Goal: Download file/media

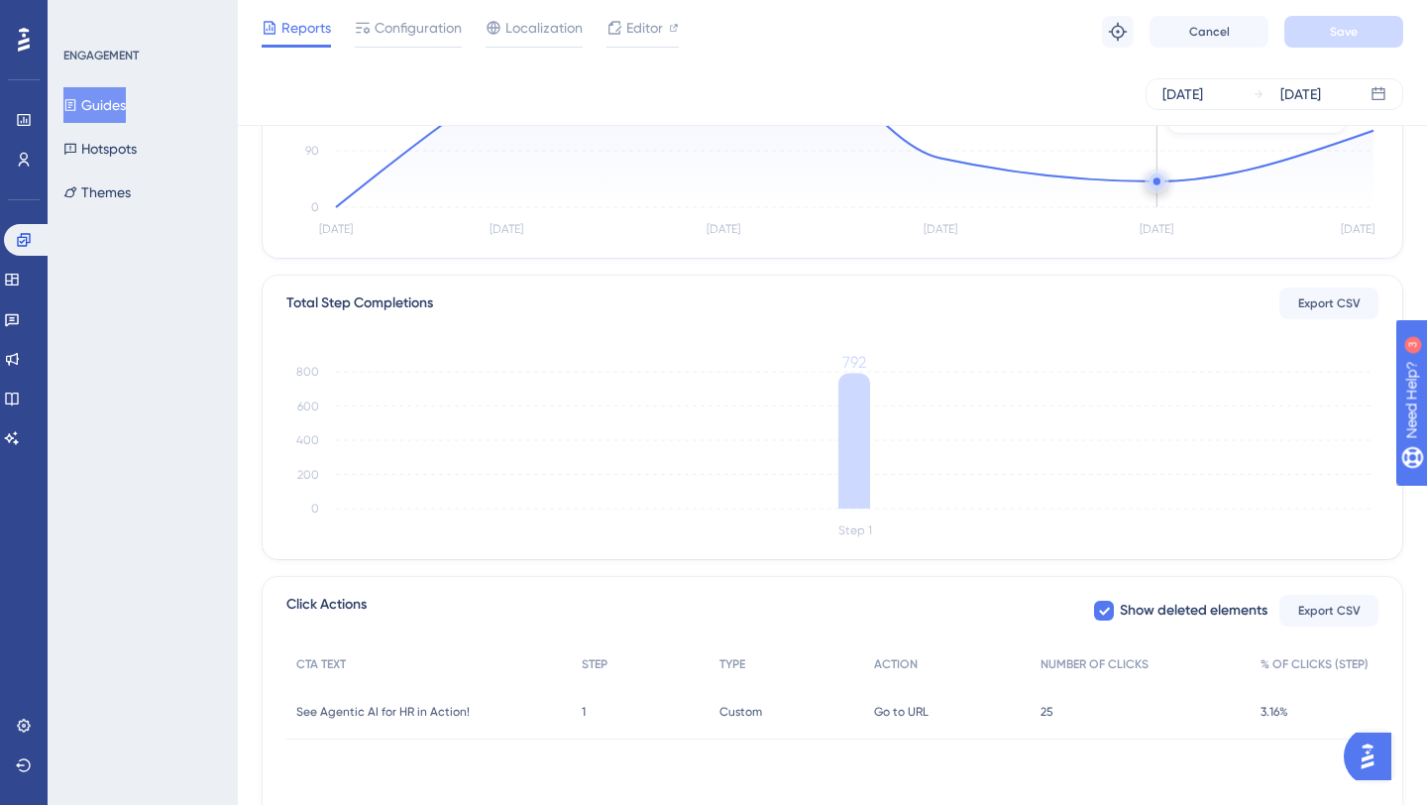
scroll to position [451, 0]
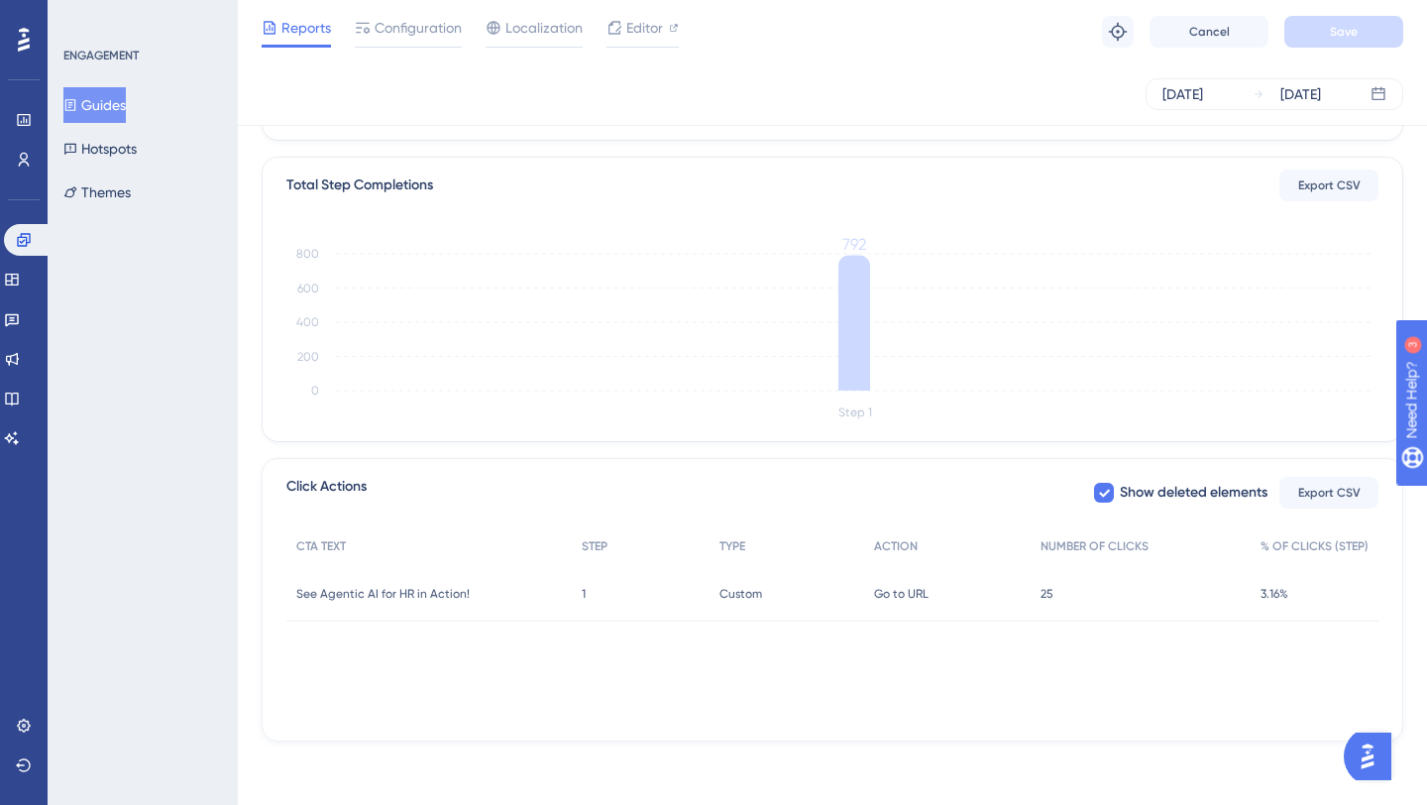
click at [1047, 596] on span "25" at bounding box center [1046, 594] width 13 height 16
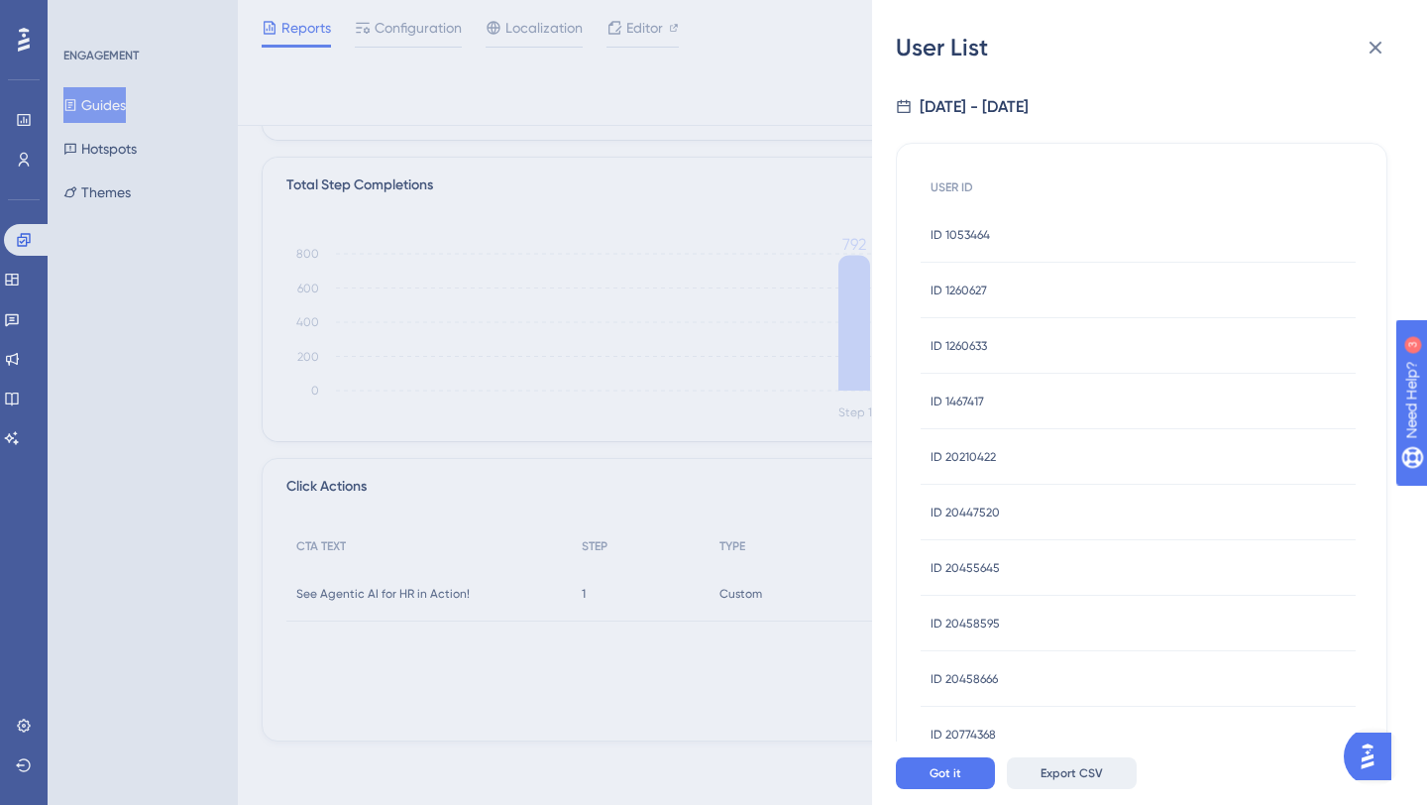
click at [1068, 771] on span "Export CSV" at bounding box center [1071, 773] width 62 height 16
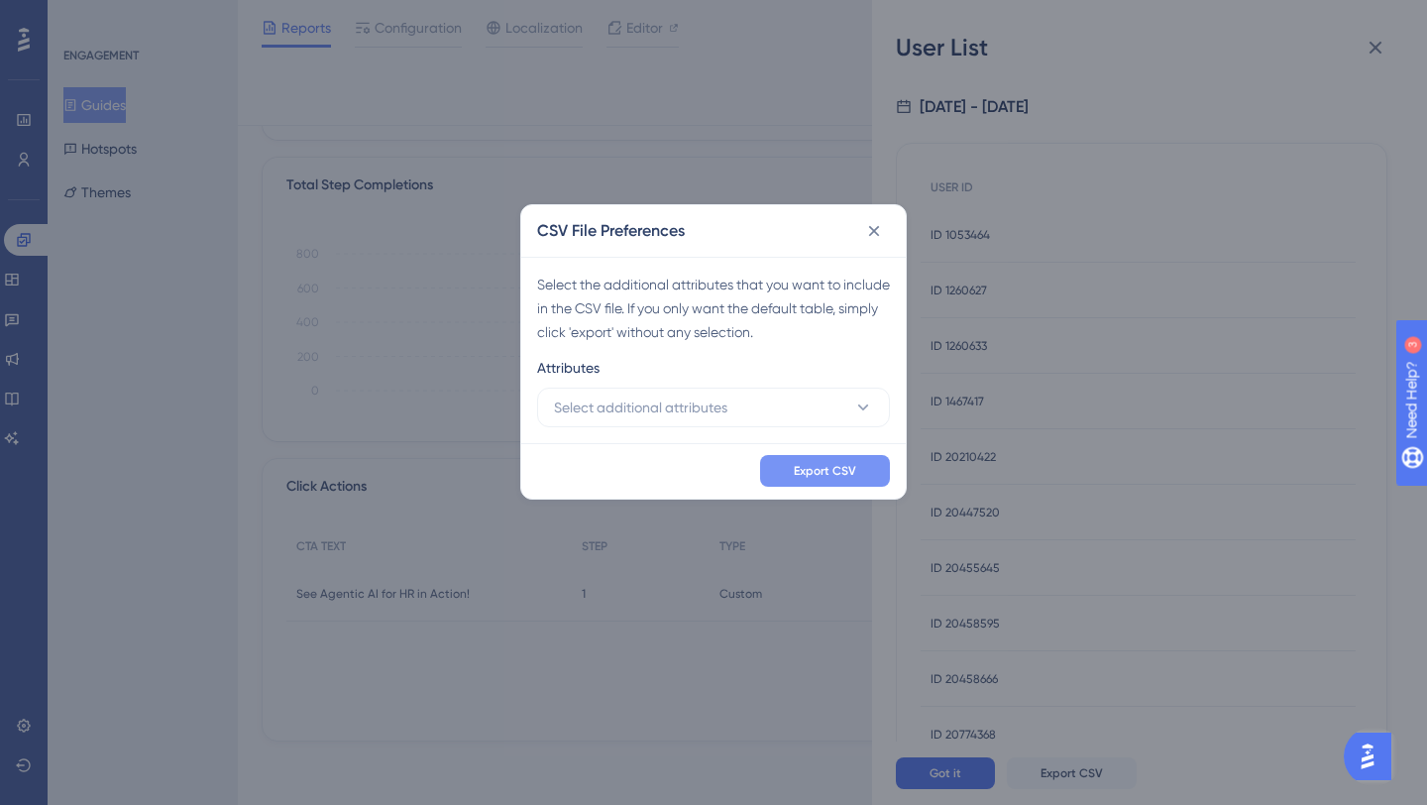
click at [816, 469] on span "Export CSV" at bounding box center [825, 471] width 62 height 16
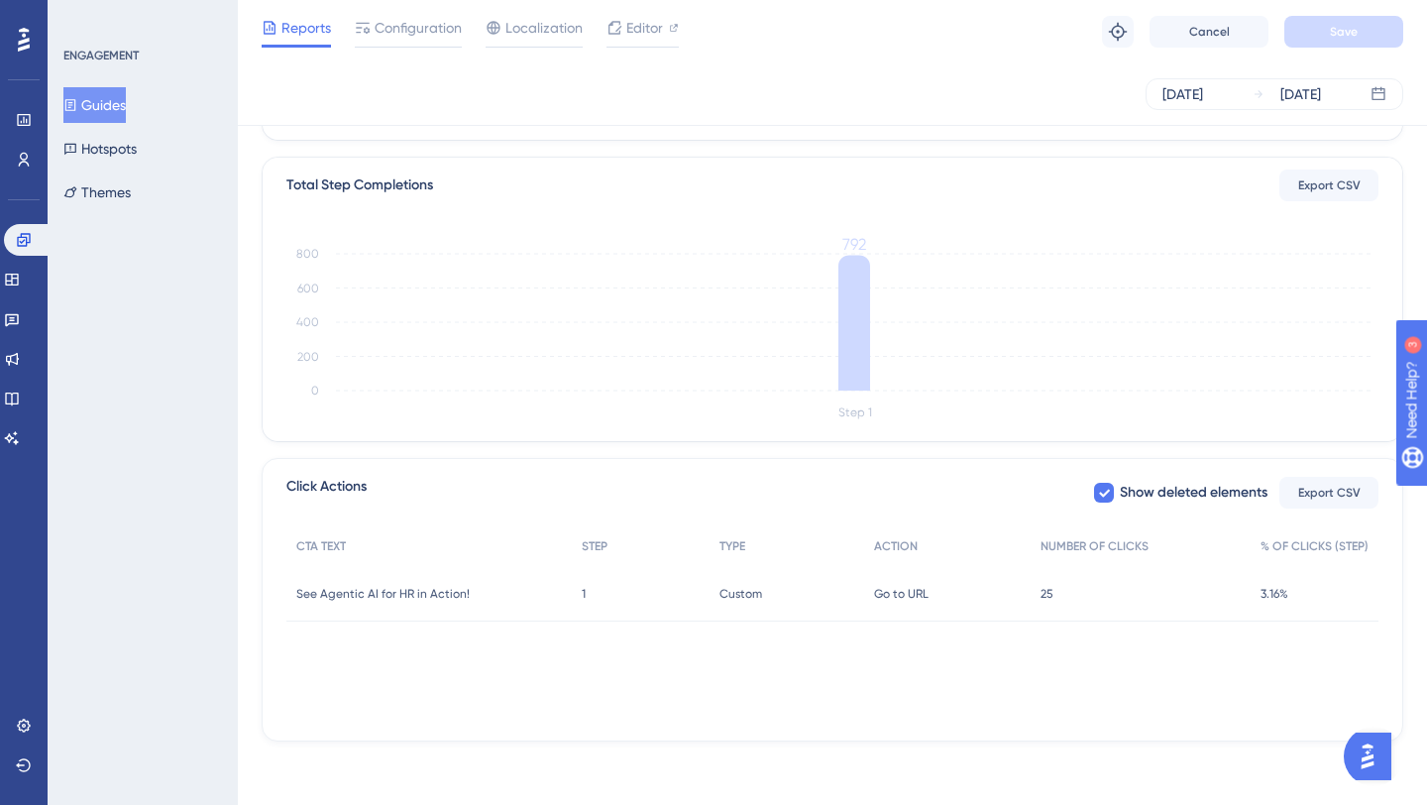
click at [1052, 590] on span "25" at bounding box center [1046, 594] width 13 height 16
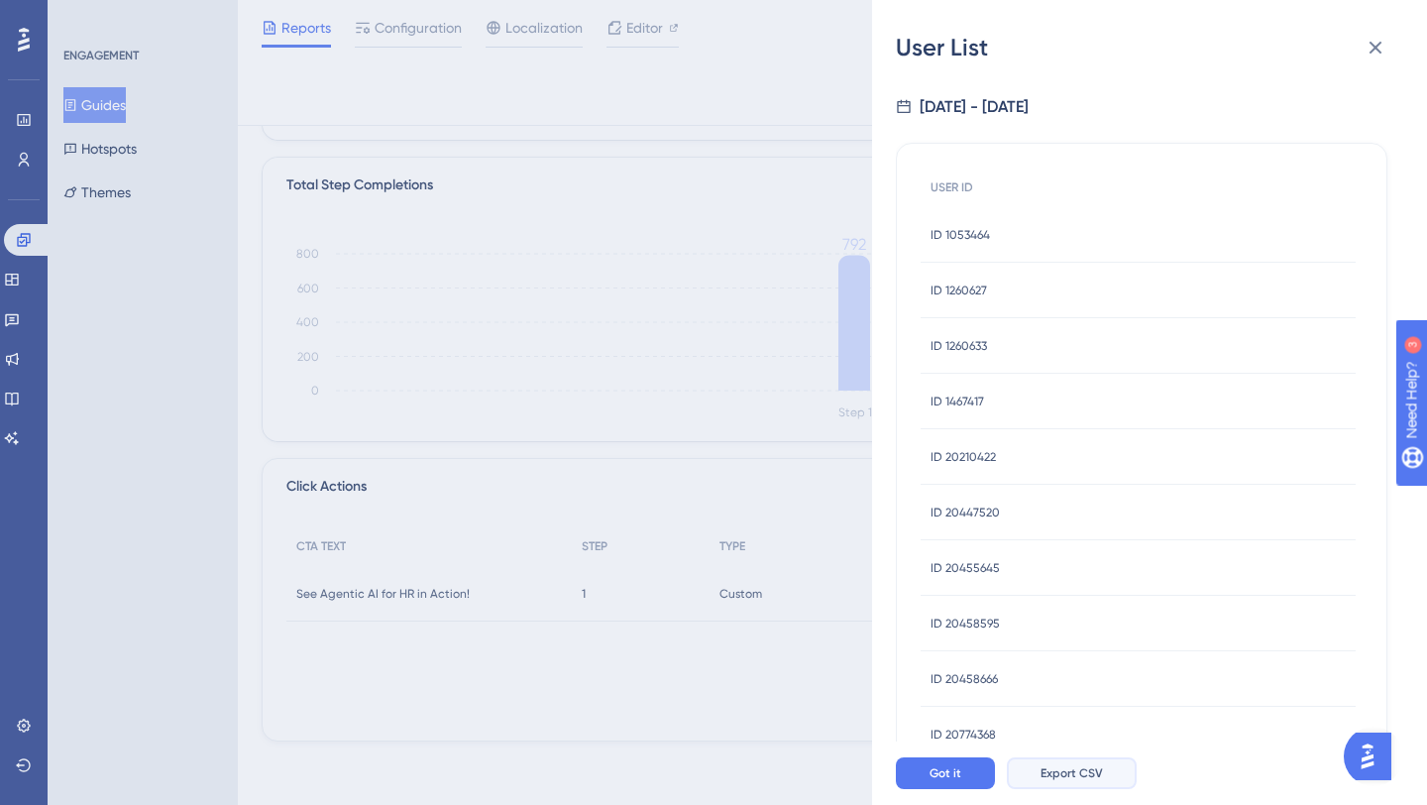
click at [1065, 778] on span "Export CSV" at bounding box center [1071, 773] width 62 height 16
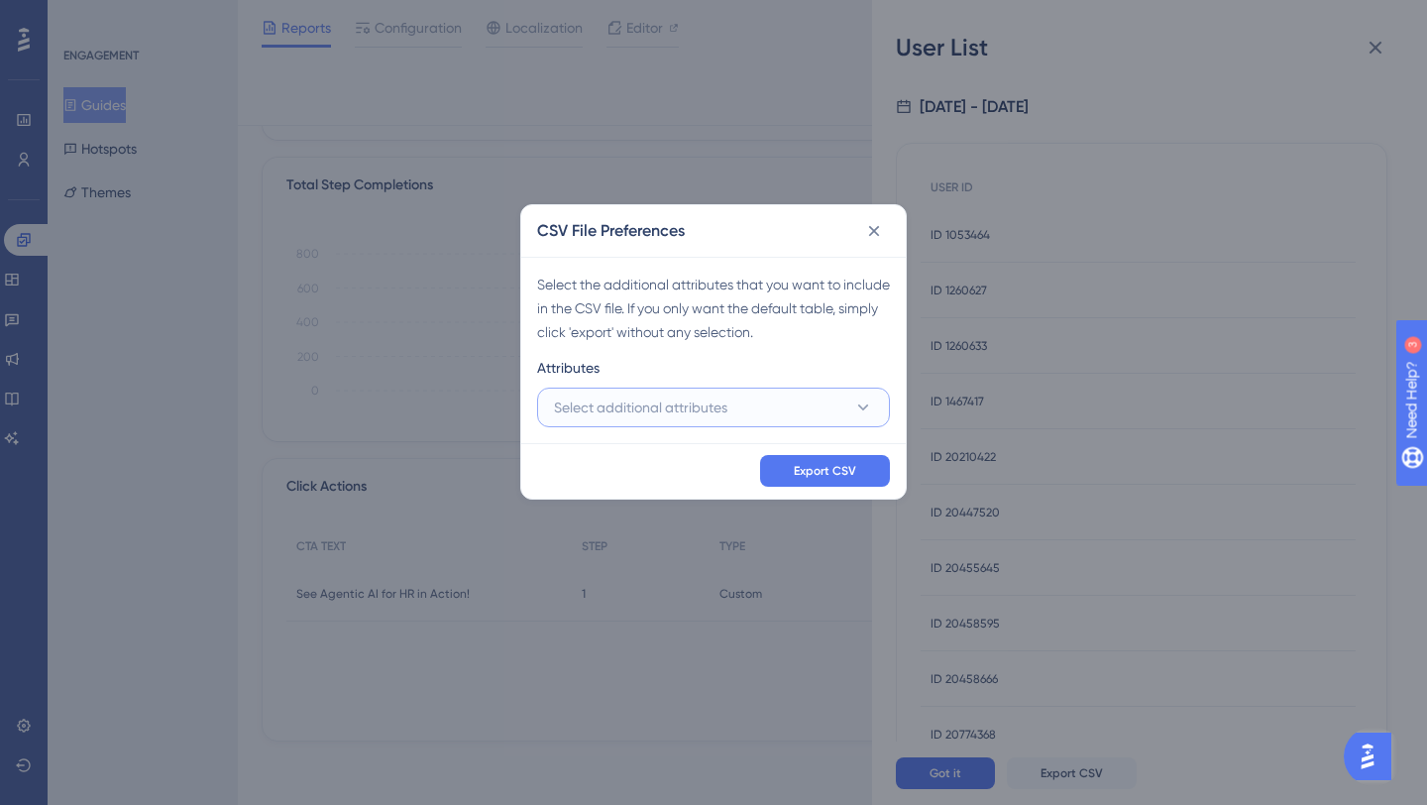
click at [774, 414] on button "Select additional attributes" at bounding box center [713, 407] width 353 height 40
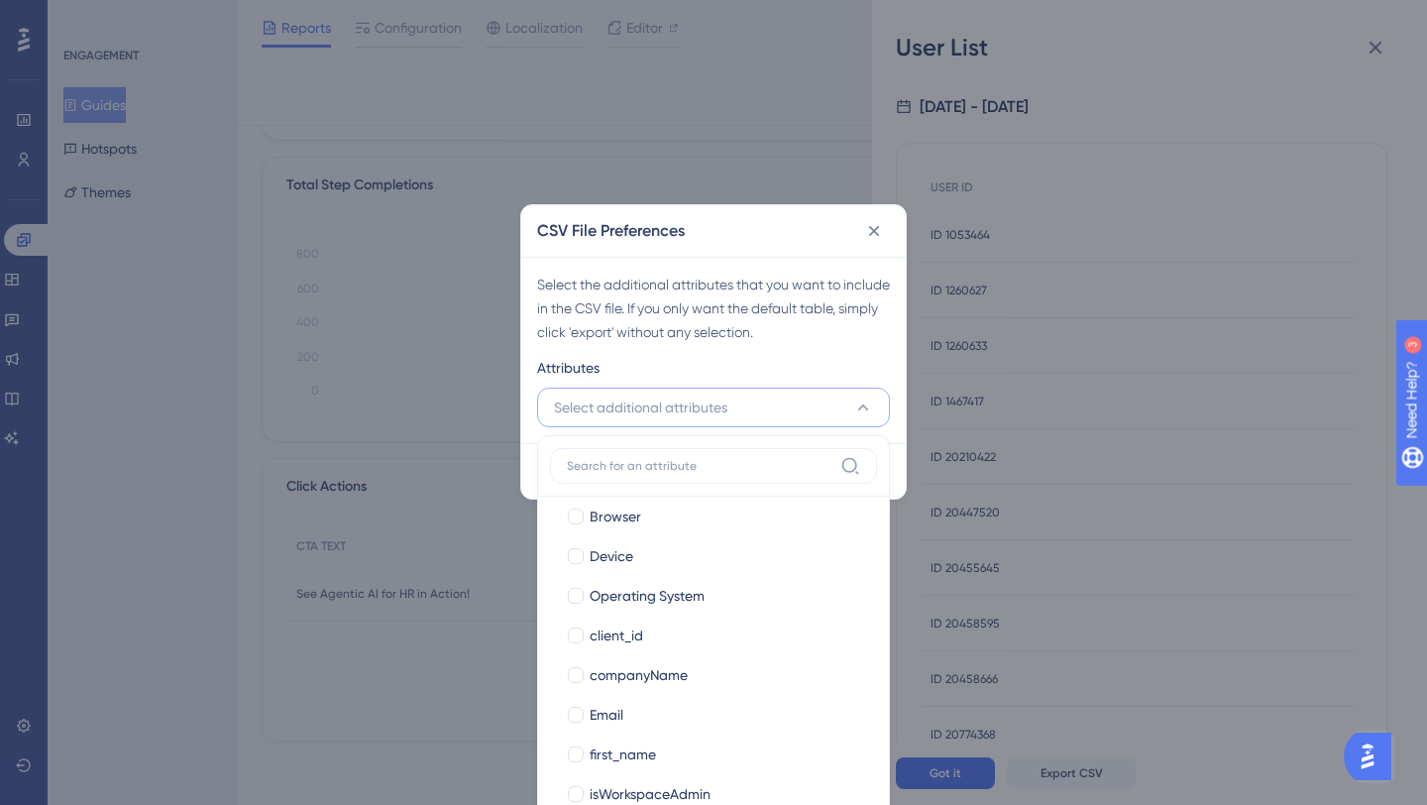
scroll to position [215, 0]
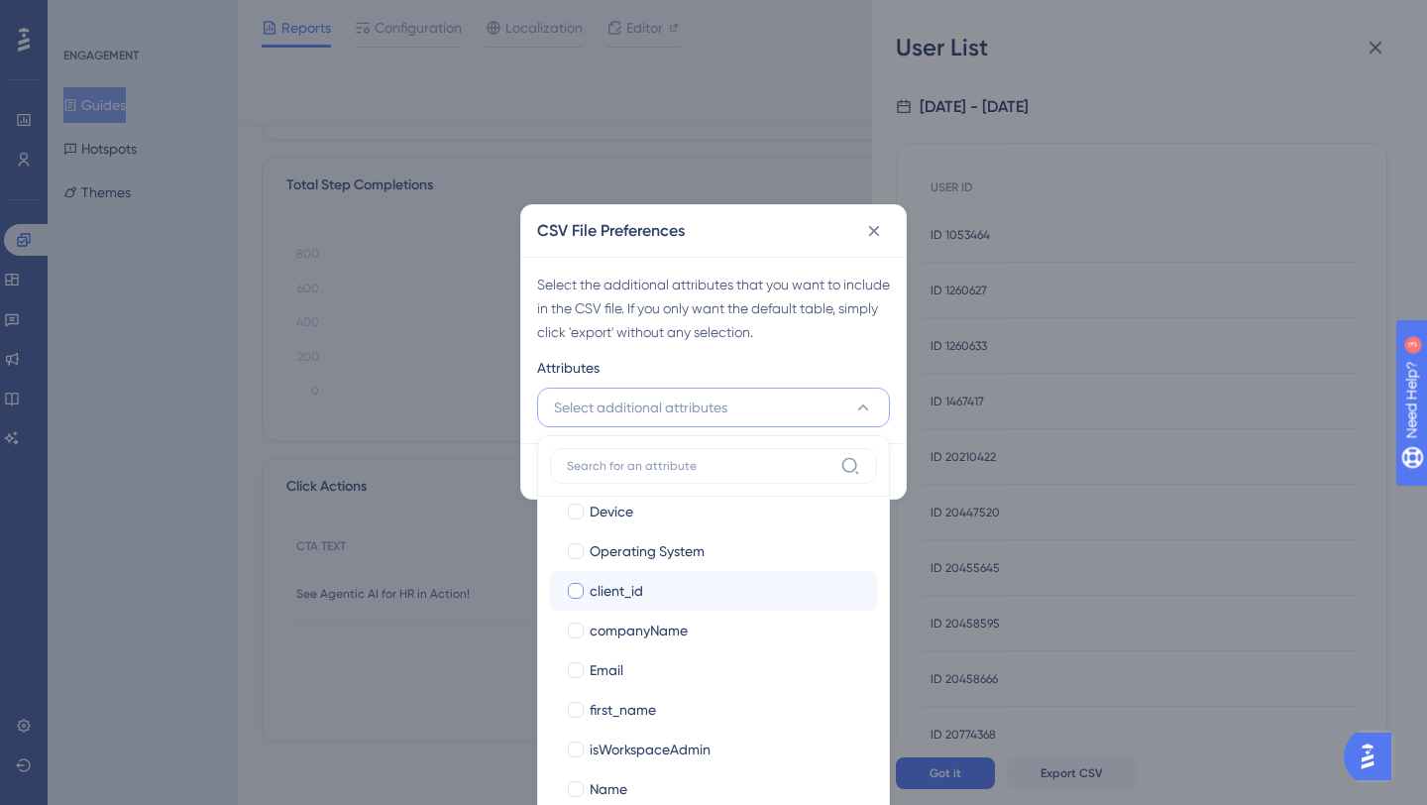
click at [636, 590] on span "client_id" at bounding box center [617, 591] width 54 height 24
checkbox input "true"
click at [637, 637] on span "companyName" at bounding box center [639, 630] width 98 height 24
checkbox input "true"
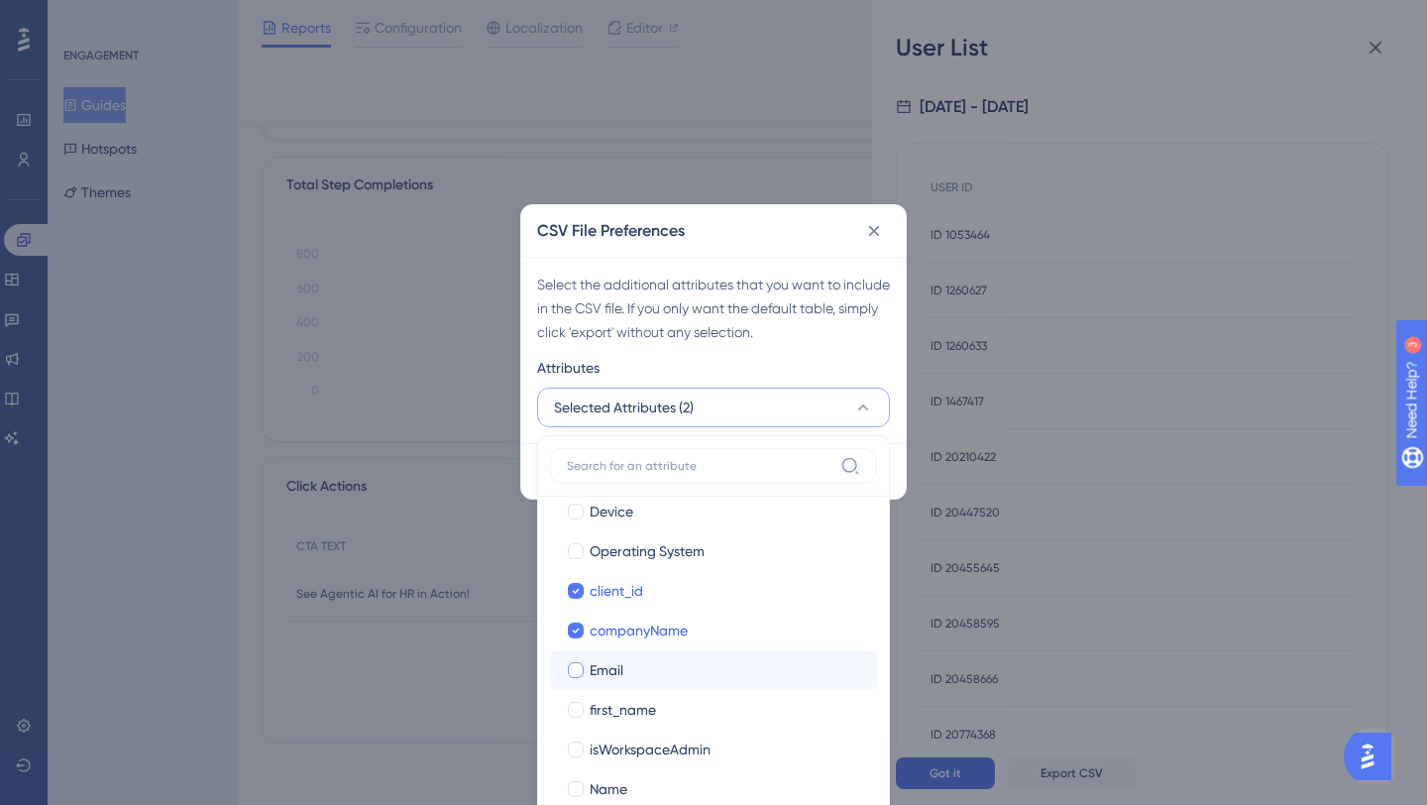
click at [619, 666] on span "Email" at bounding box center [607, 670] width 34 height 24
checkbox input "true"
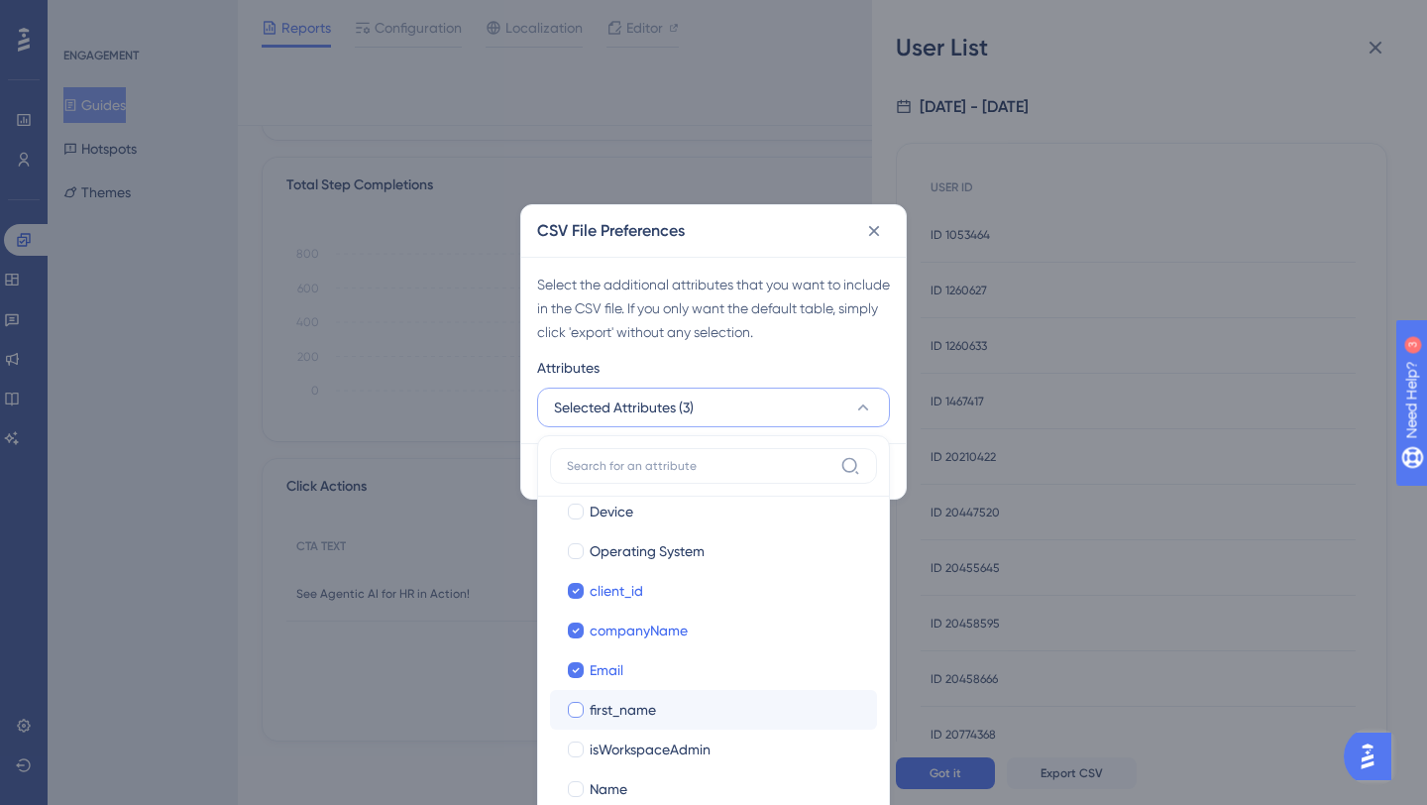
click at [632, 701] on span "first_name" at bounding box center [623, 710] width 66 height 24
checkbox input "true"
click at [865, 363] on div "Attributes" at bounding box center [713, 372] width 353 height 32
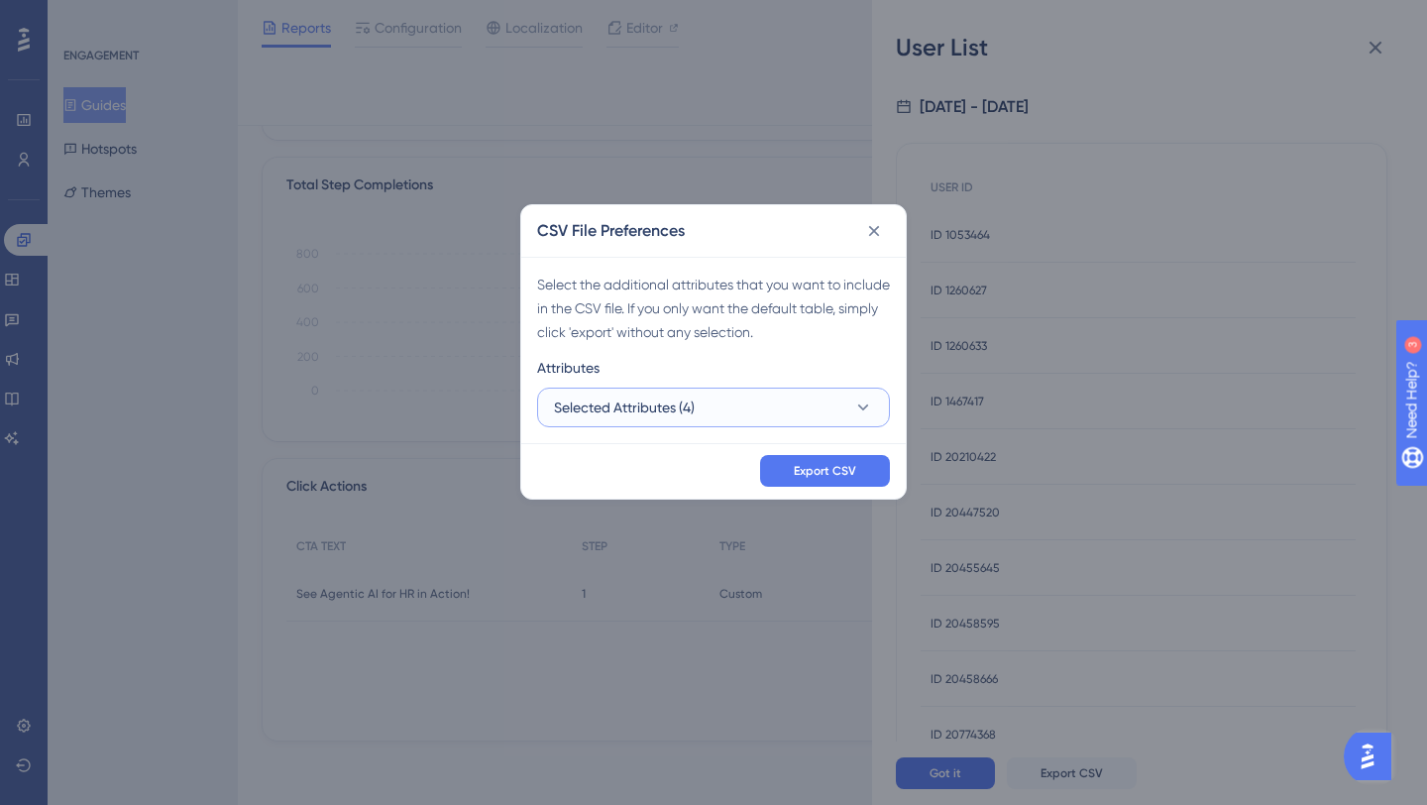
click at [855, 419] on button "Selected Attributes (4)" at bounding box center [713, 407] width 353 height 40
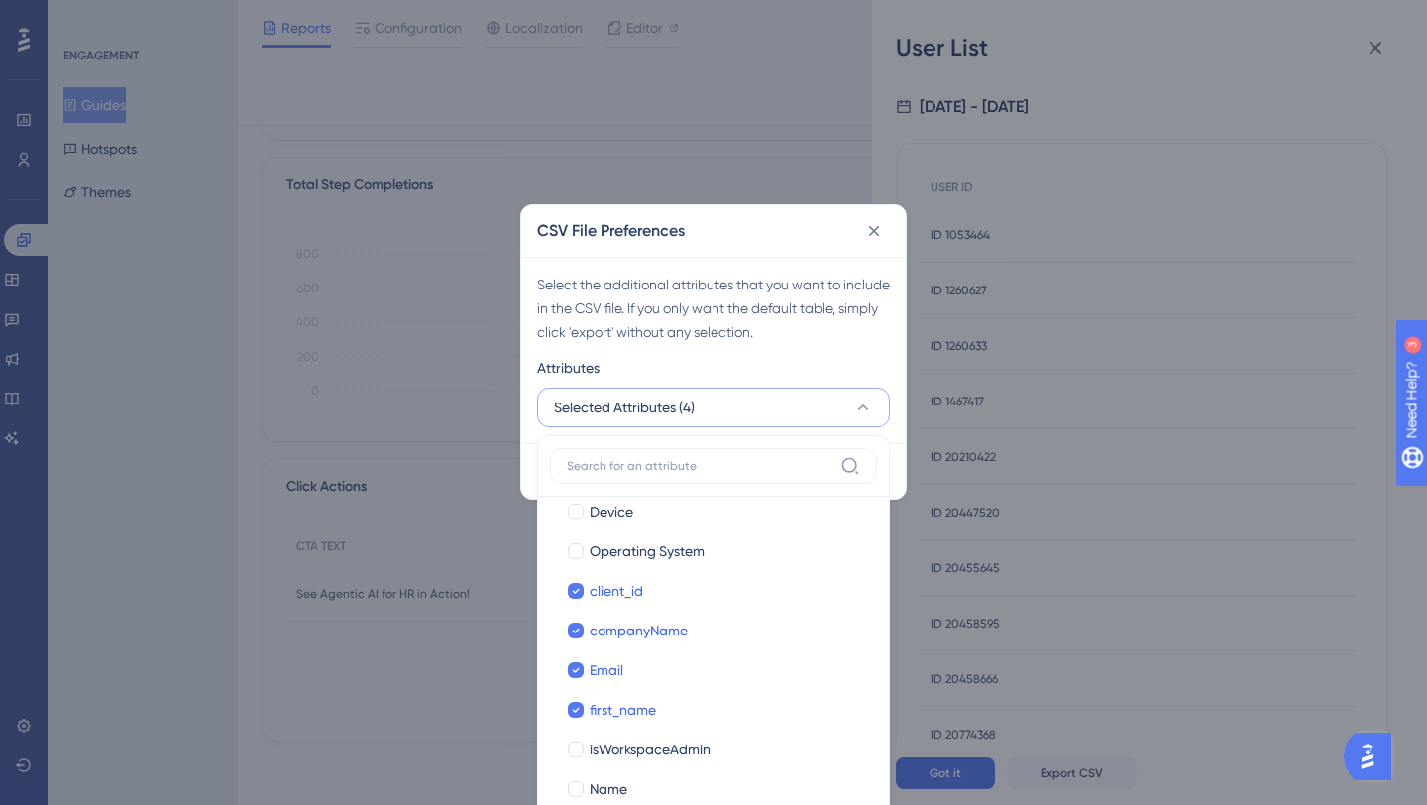
click at [838, 348] on div "Select the additional attributes that you want to include in the CSV file. If y…" at bounding box center [713, 350] width 384 height 186
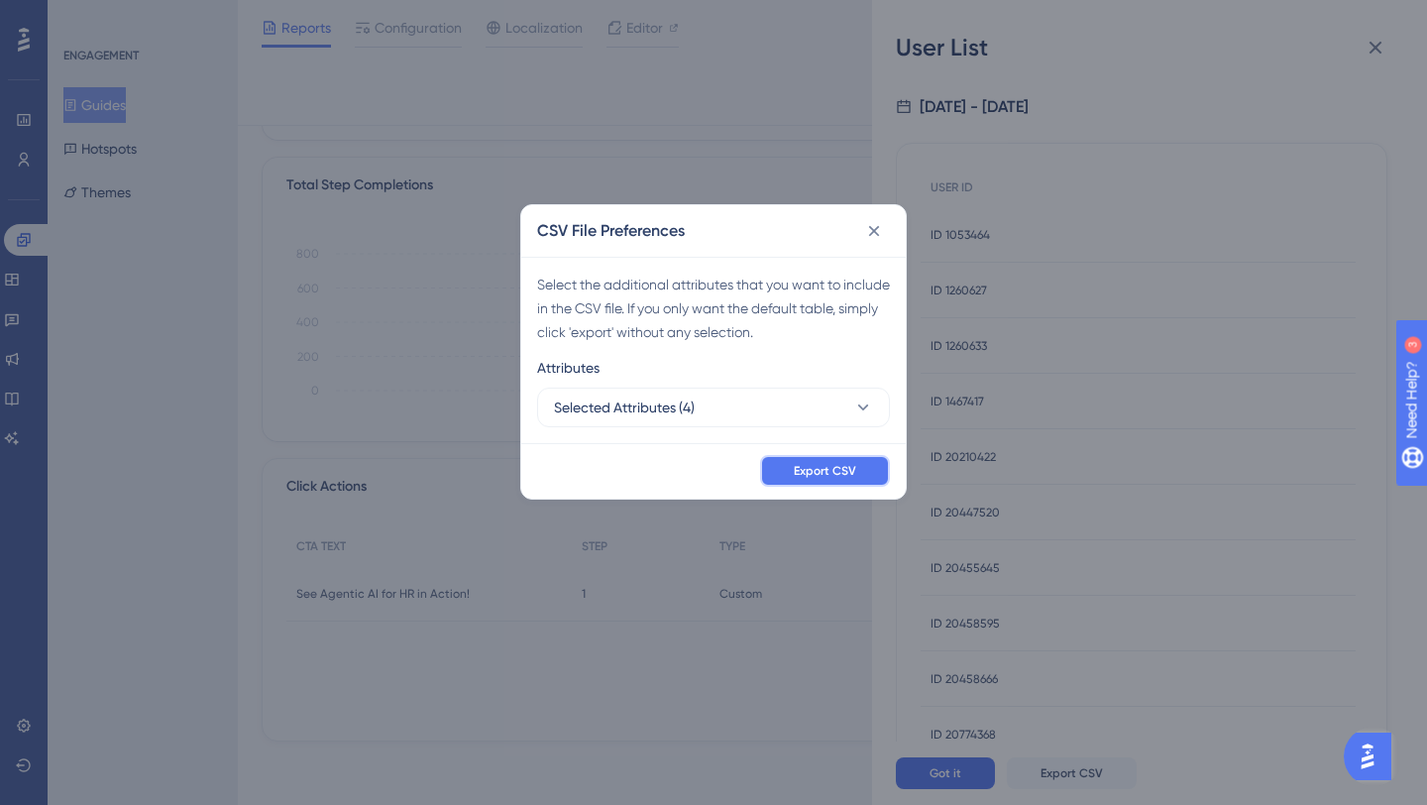
click at [826, 470] on span "Export CSV" at bounding box center [825, 471] width 62 height 16
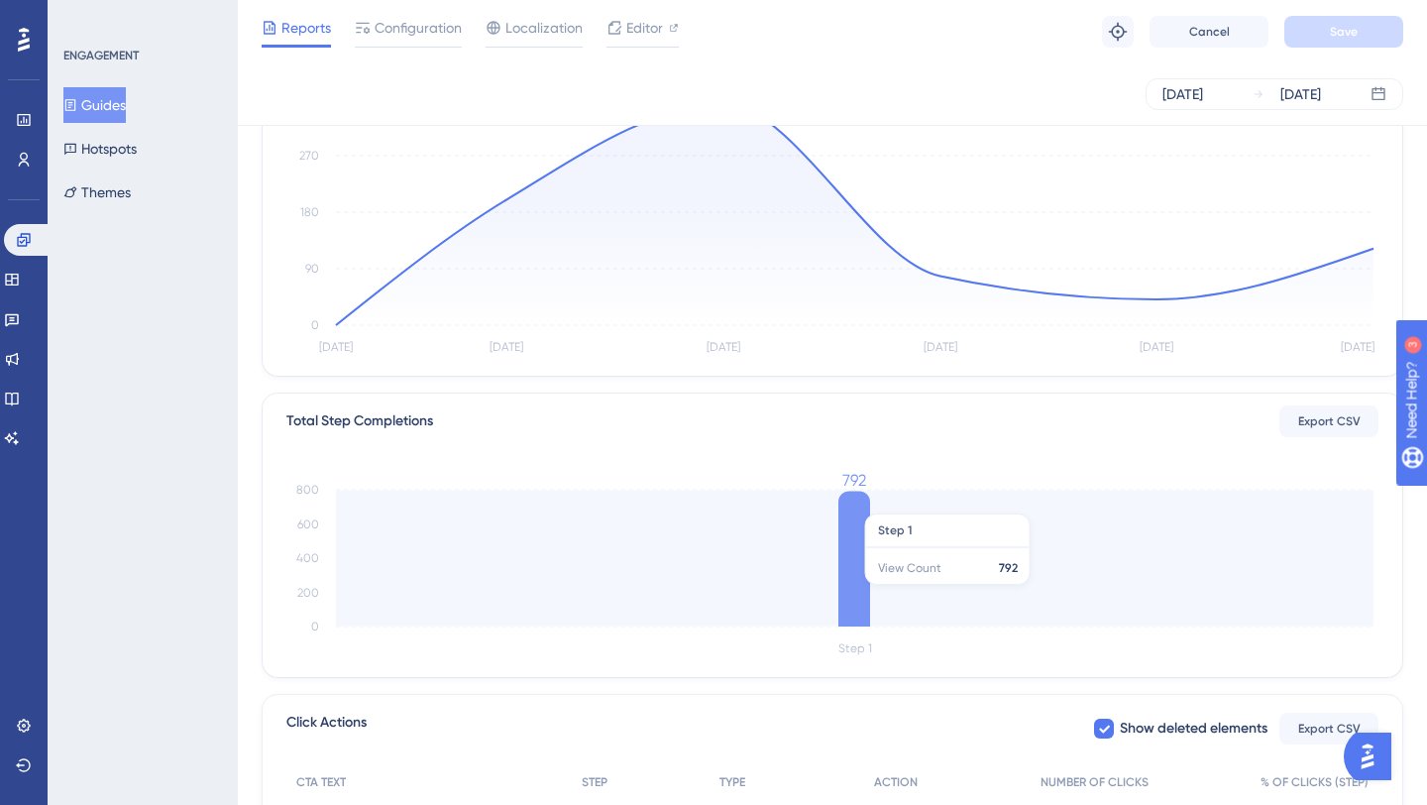
click at [851, 503] on icon at bounding box center [854, 558] width 32 height 136
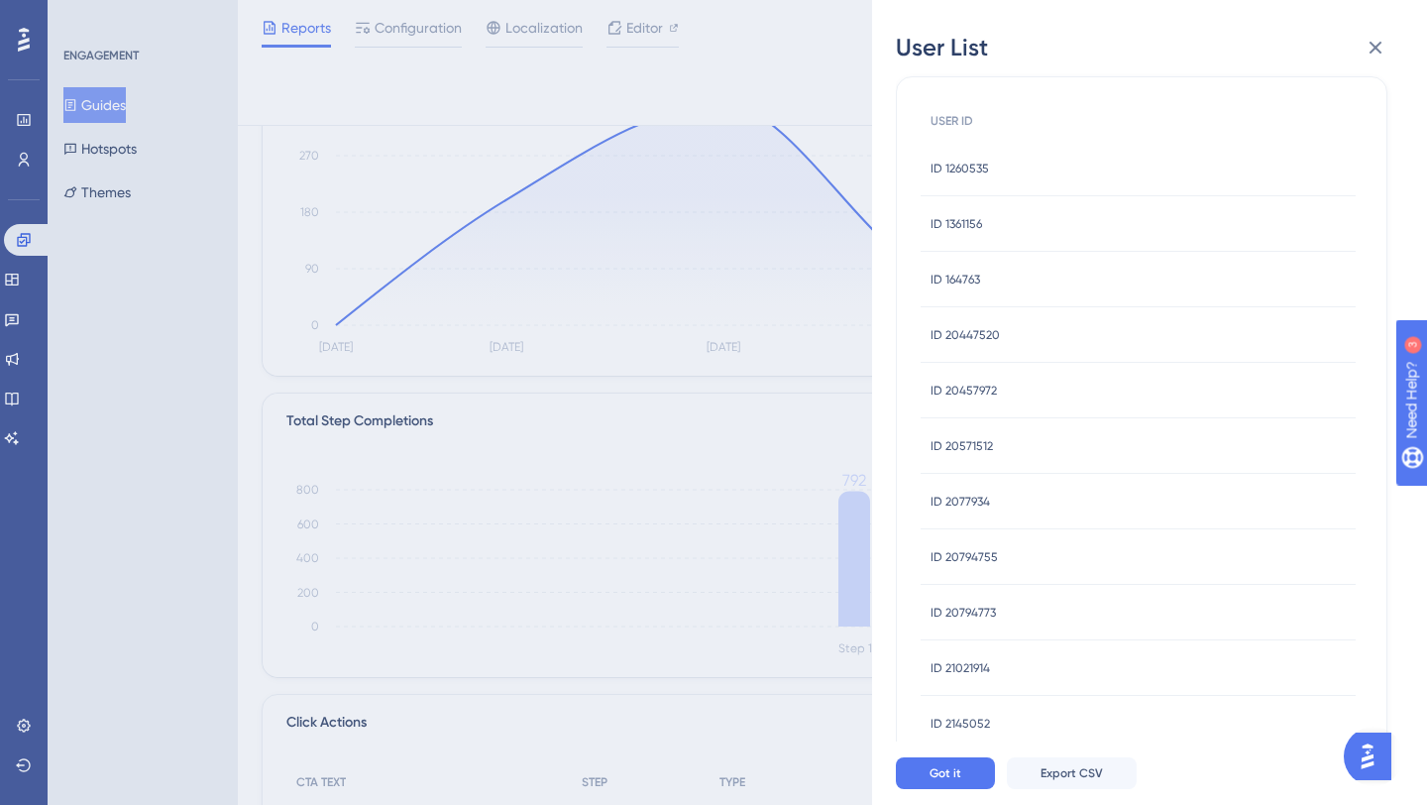
scroll to position [0, 0]
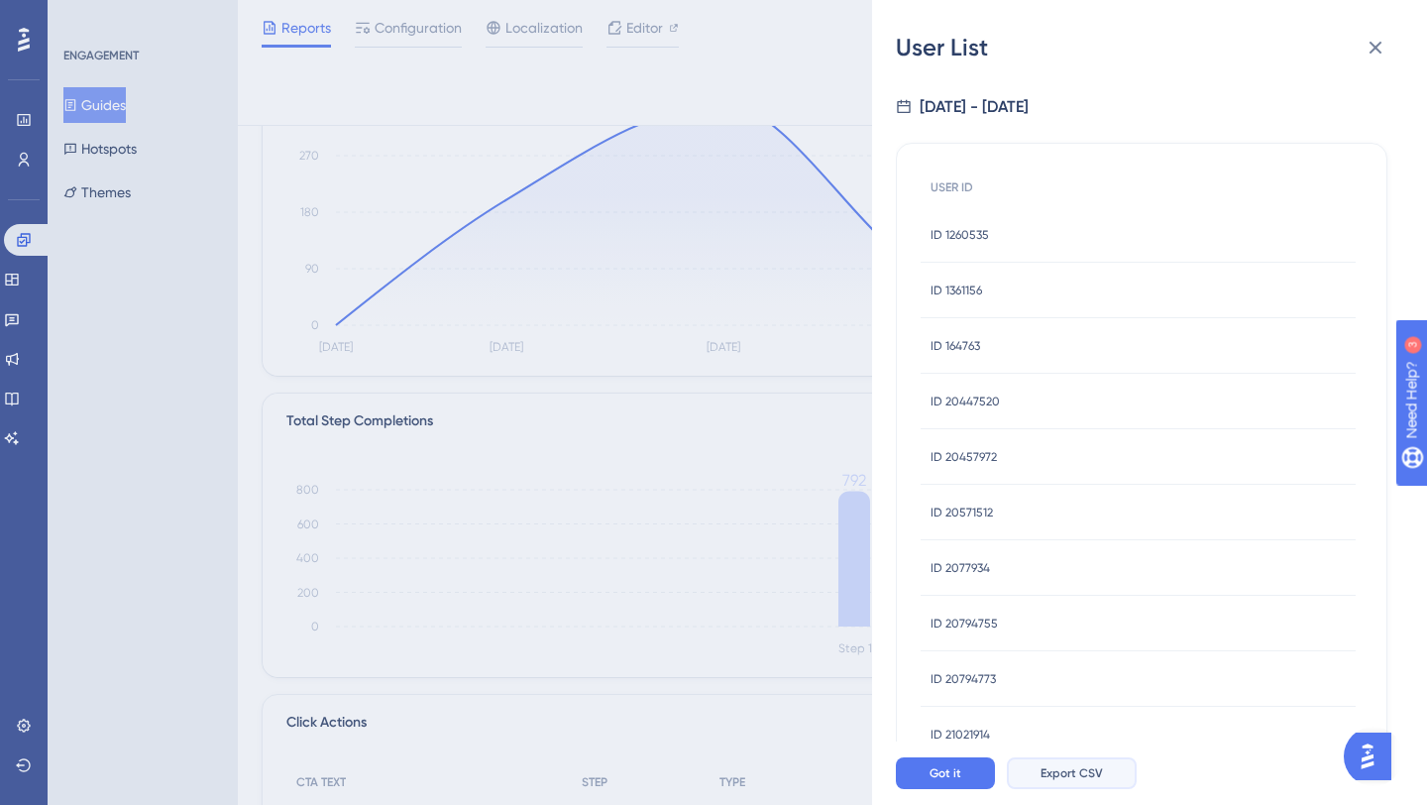
click at [1076, 767] on span "Export CSV" at bounding box center [1071, 773] width 62 height 16
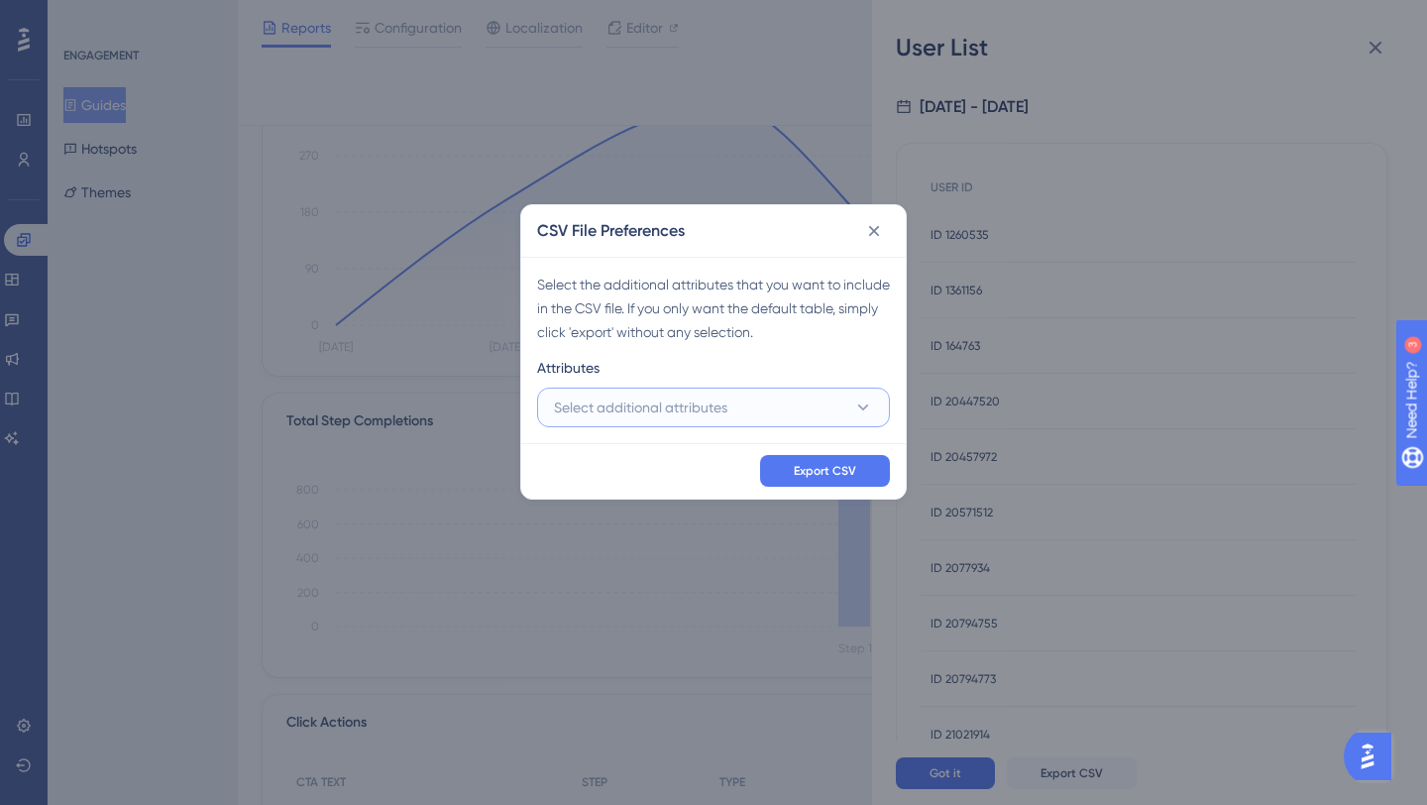
click at [853, 407] on icon at bounding box center [863, 407] width 20 height 20
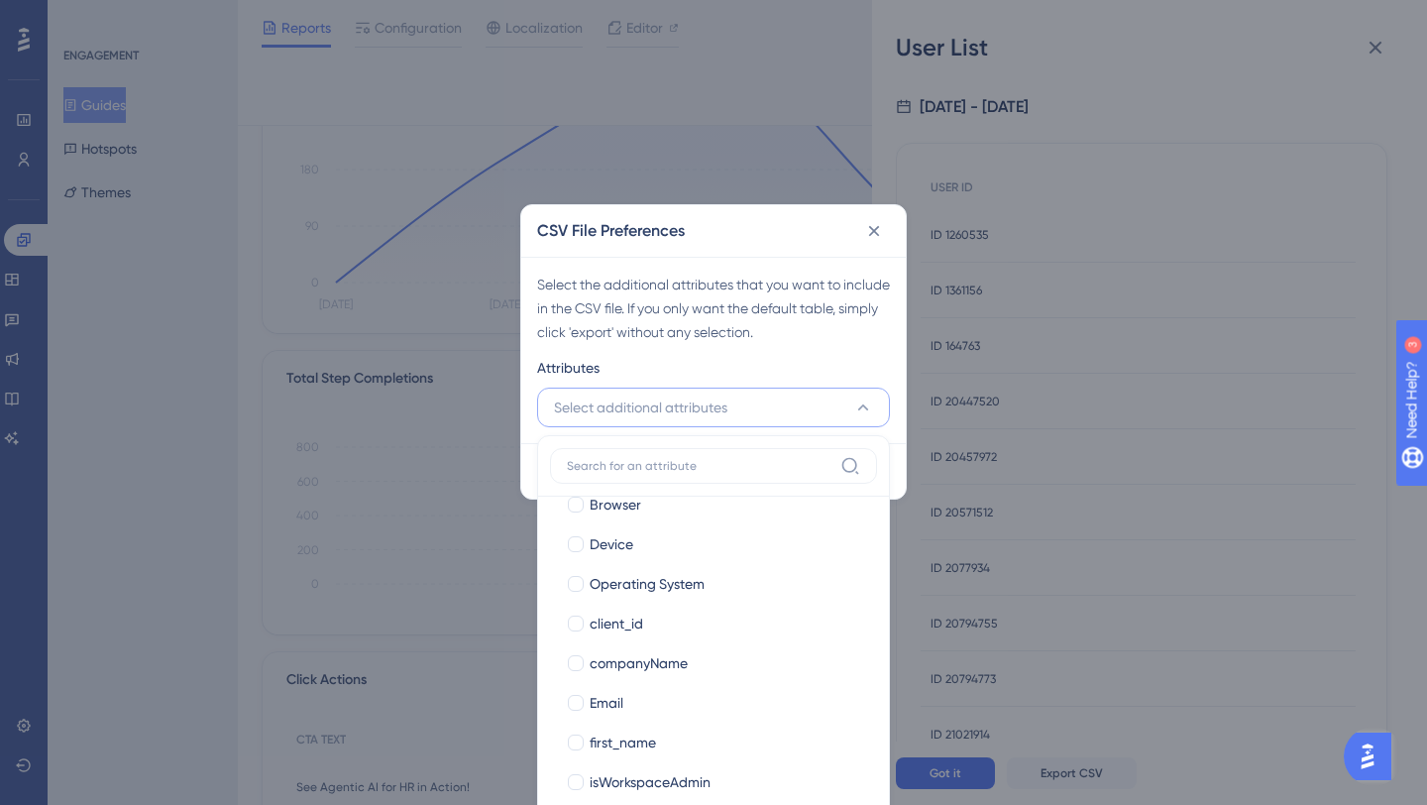
scroll to position [215, 0]
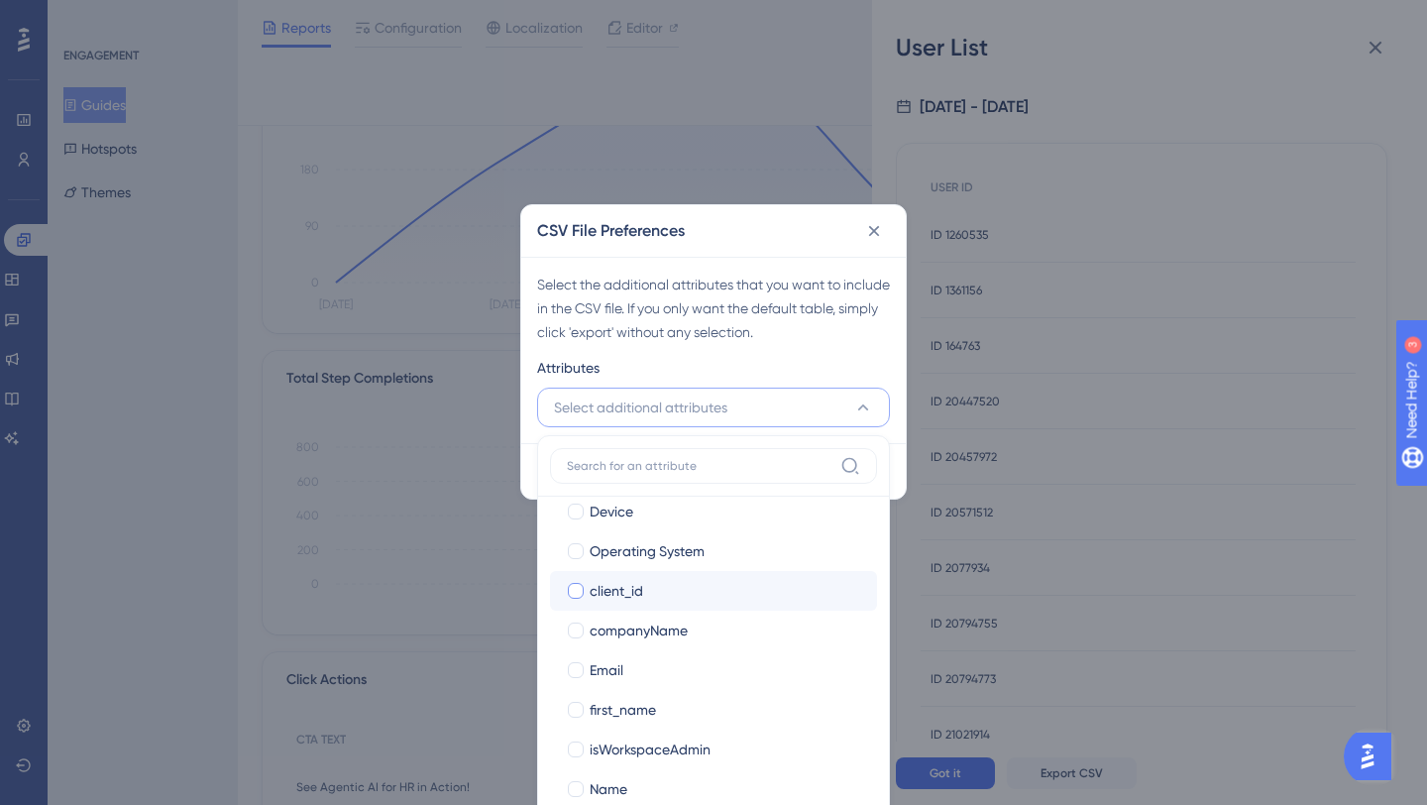
click at [646, 596] on div "client_id" at bounding box center [725, 591] width 271 height 24
checkbox input "true"
click at [650, 630] on span "companyName" at bounding box center [639, 630] width 98 height 24
checkbox input "true"
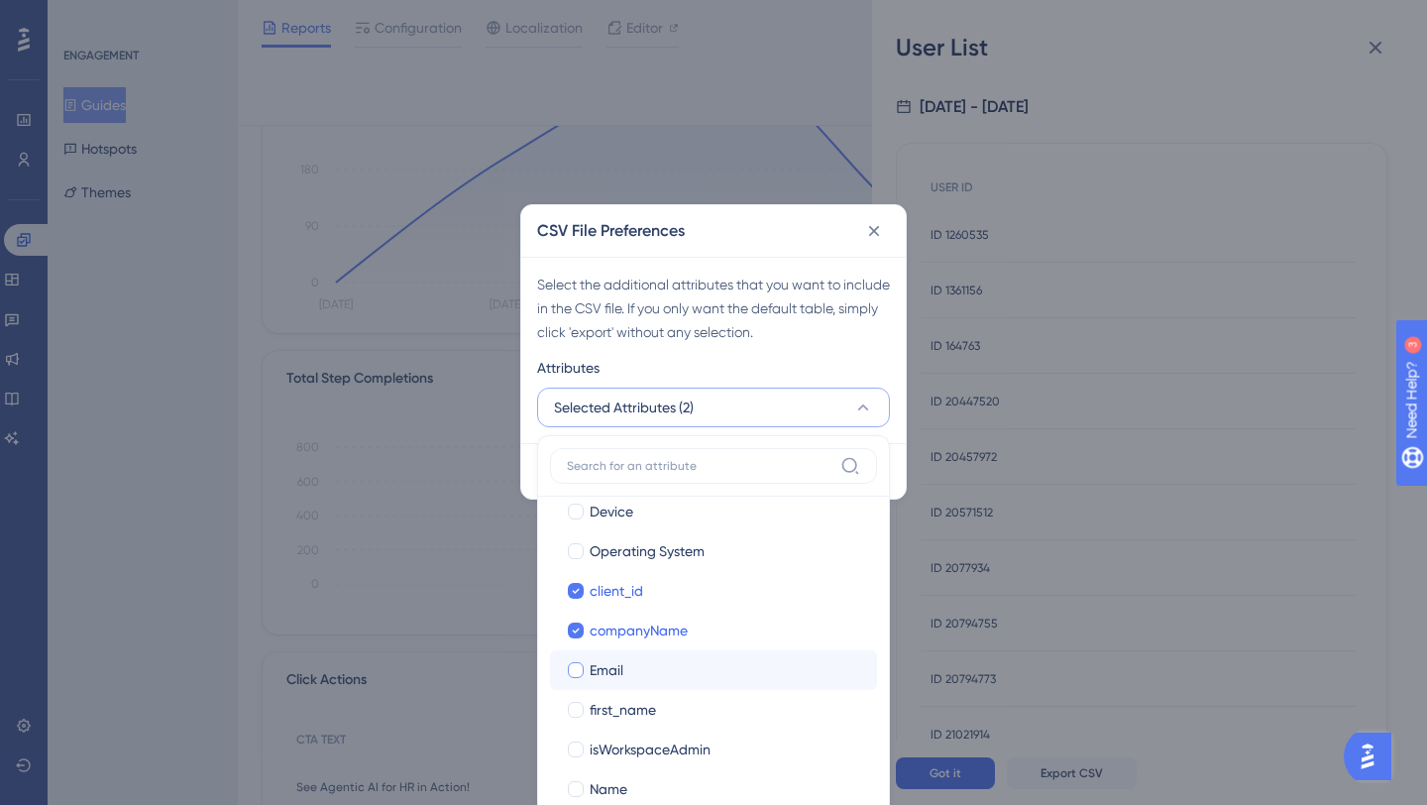
click at [620, 672] on span "Email" at bounding box center [607, 670] width 34 height 24
checkbox input "true"
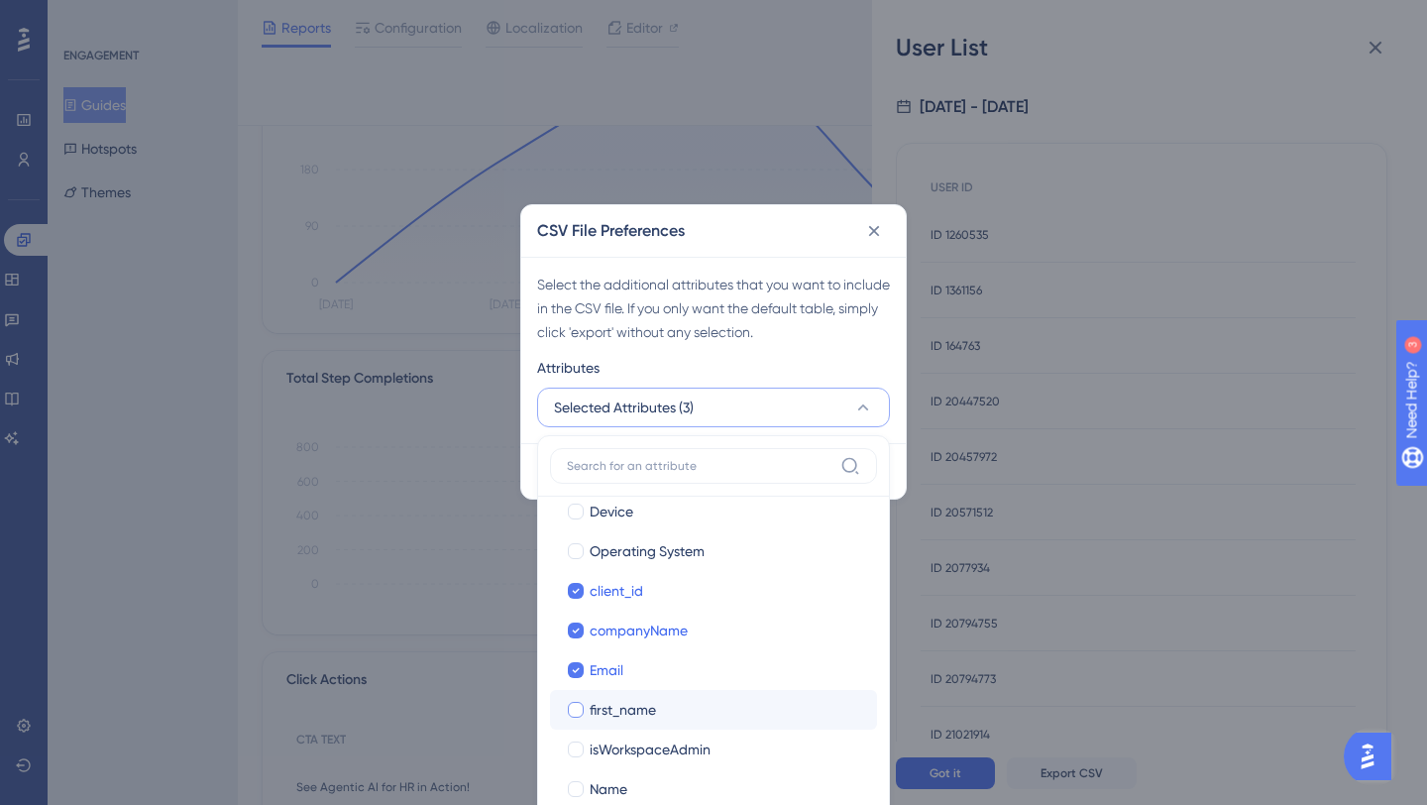
click at [624, 710] on span "first_name" at bounding box center [623, 710] width 66 height 24
checkbox input "true"
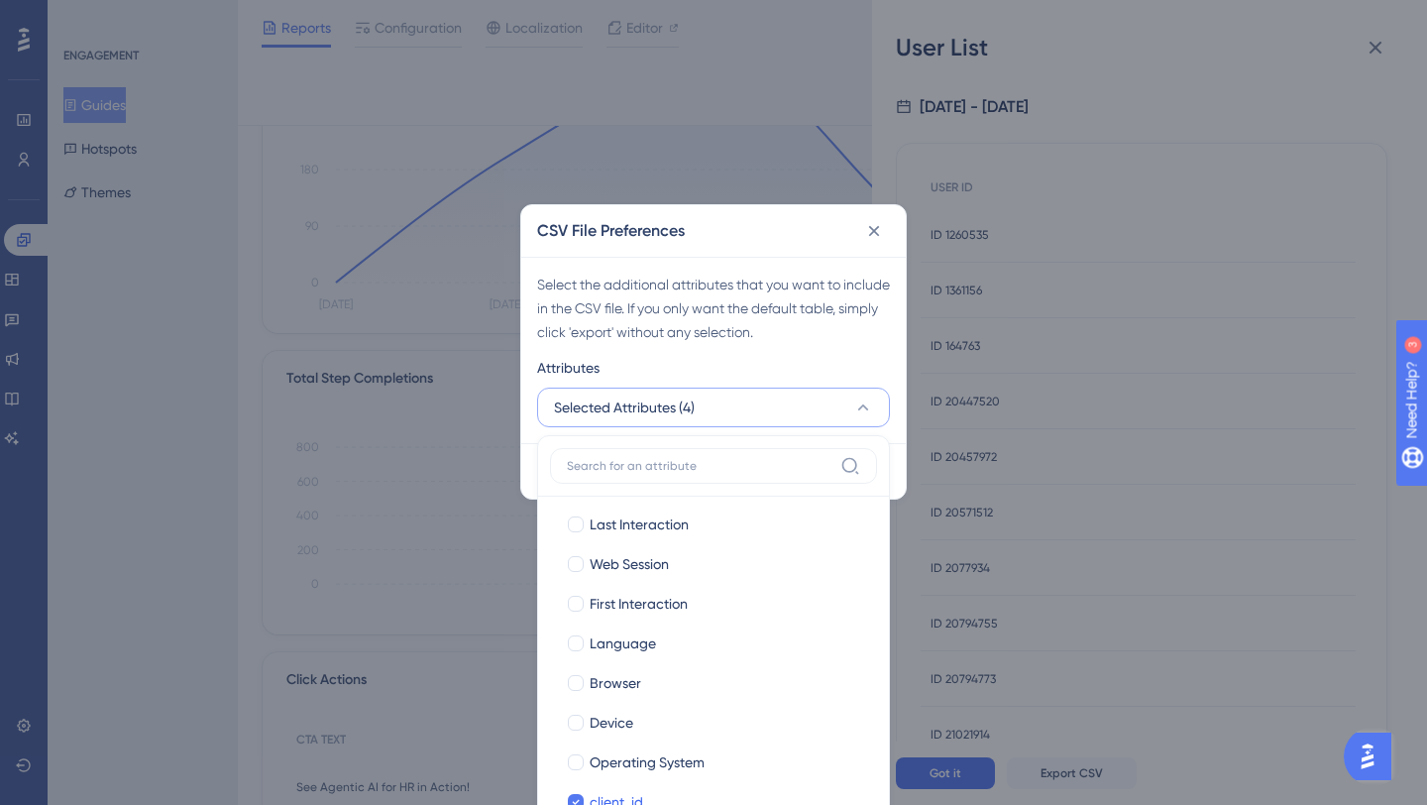
scroll to position [0, 0]
click at [662, 560] on span "Web Session" at bounding box center [629, 568] width 79 height 24
checkbox input "true"
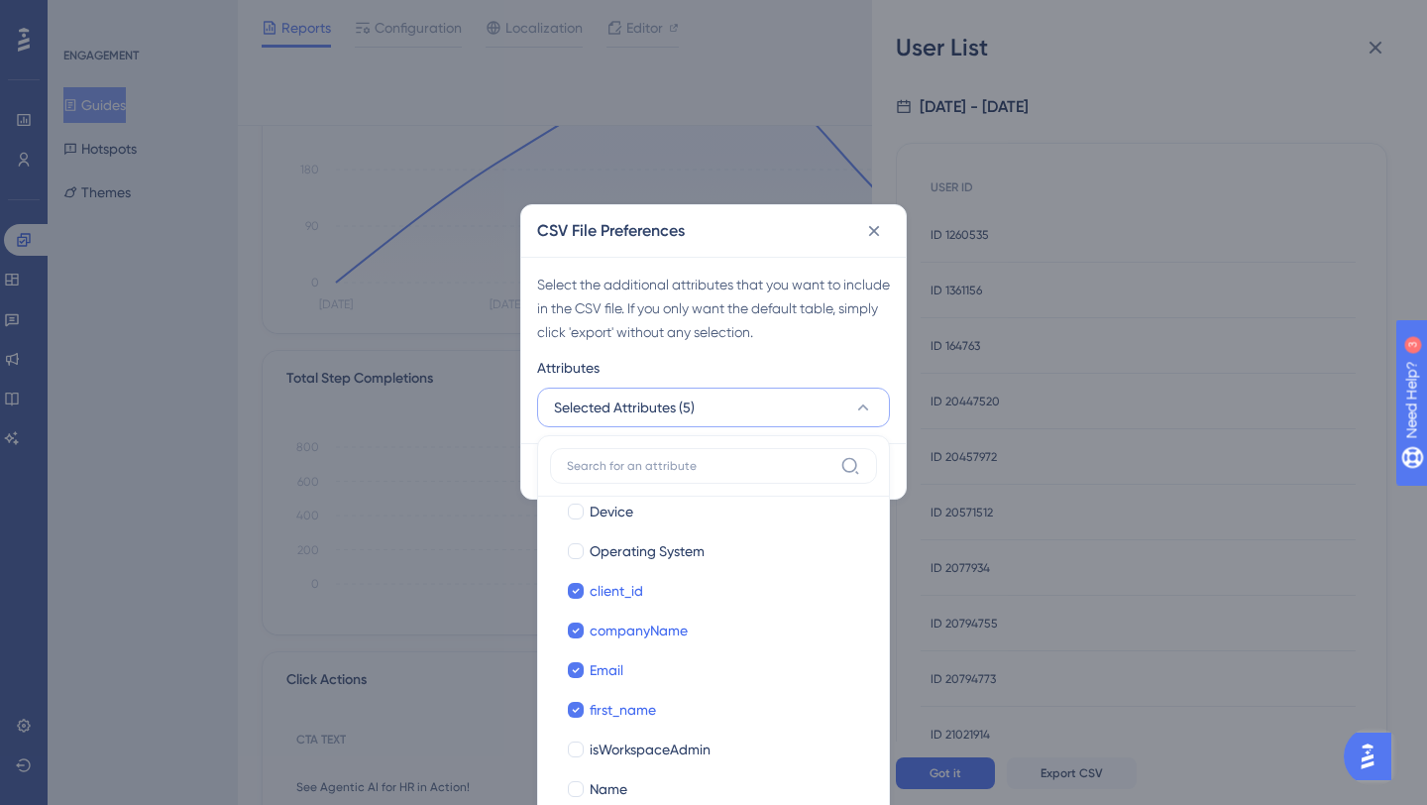
click at [810, 375] on div "Attributes" at bounding box center [713, 372] width 353 height 32
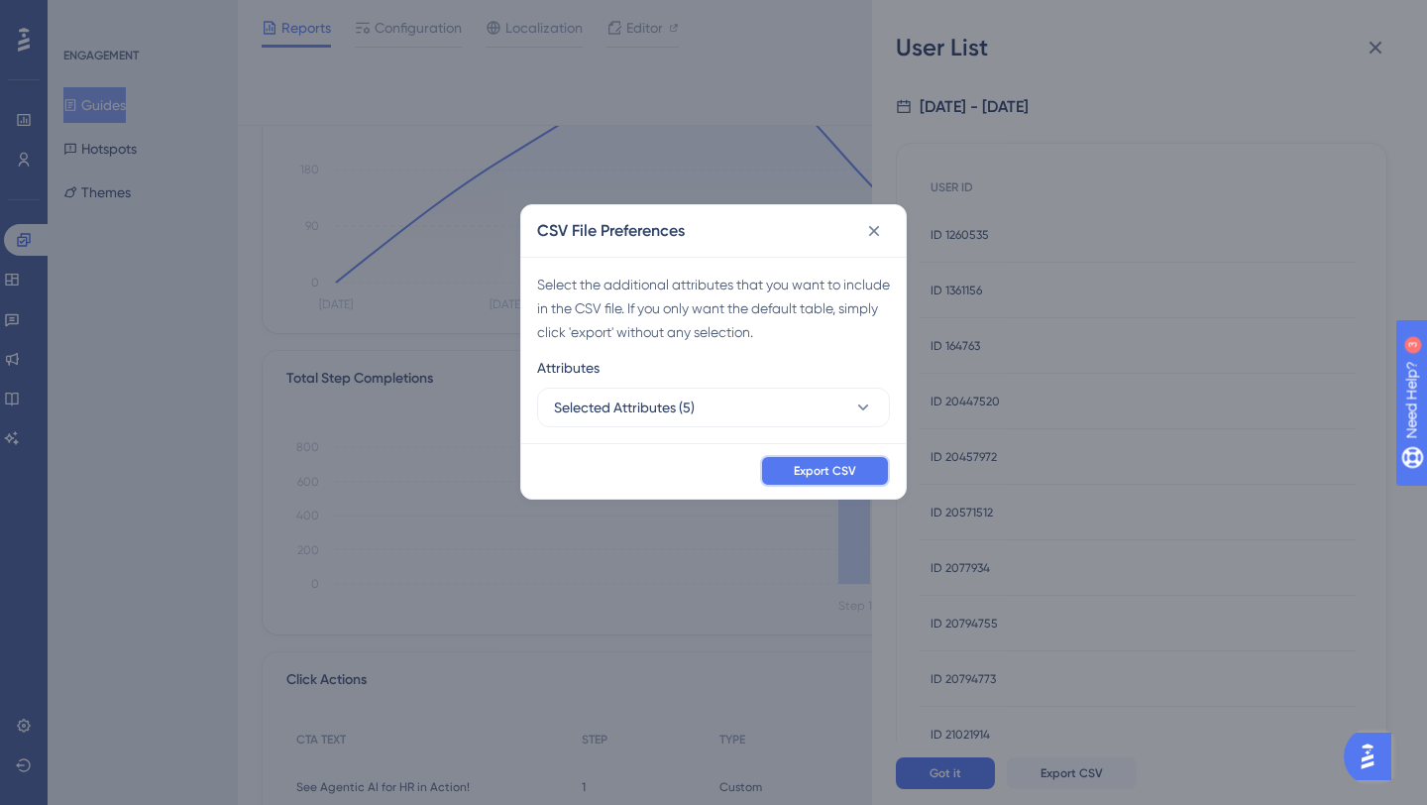
click at [815, 476] on span "Export CSV" at bounding box center [825, 471] width 62 height 16
